Goal: Transaction & Acquisition: Purchase product/service

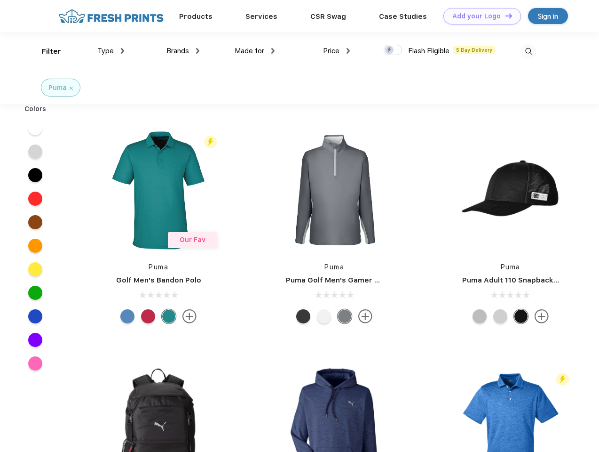
click at [479, 16] on link "Add your Logo Design Tool" at bounding box center [483, 16] width 78 height 16
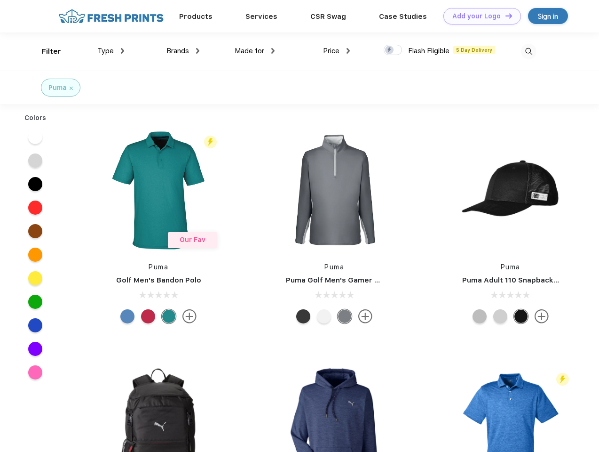
click at [0, 0] on div "Design Tool" at bounding box center [0, 0] width 0 height 0
click at [505, 16] on link "Add your Logo Design Tool" at bounding box center [483, 16] width 78 height 16
click at [45, 51] on div "Filter" at bounding box center [51, 51] width 19 height 11
click at [111, 51] on span "Type" at bounding box center [105, 51] width 16 height 8
click at [183, 51] on span "Brands" at bounding box center [178, 51] width 23 height 8
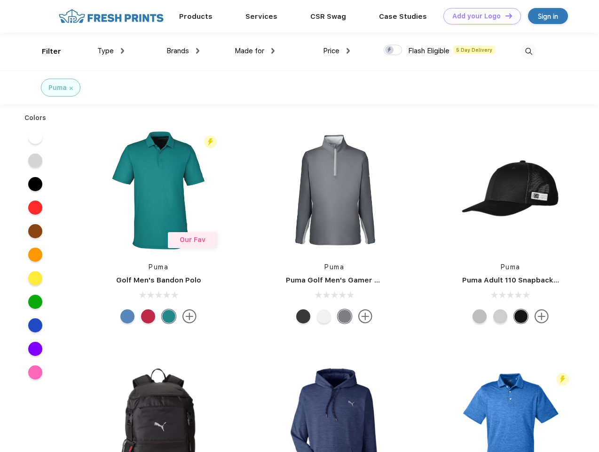
click at [255, 51] on span "Made for" at bounding box center [250, 51] width 30 height 8
click at [337, 51] on span "Price" at bounding box center [331, 51] width 16 height 8
click at [393, 50] on div at bounding box center [393, 50] width 18 height 10
click at [390, 50] on input "checkbox" at bounding box center [387, 47] width 6 height 6
click at [529, 51] on img at bounding box center [529, 52] width 16 height 16
